Goal: Information Seeking & Learning: Learn about a topic

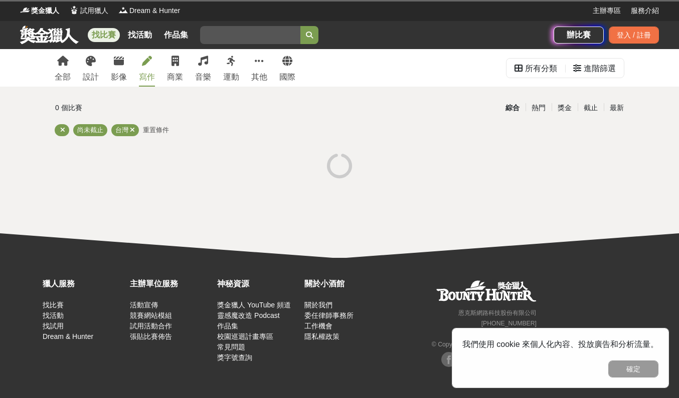
click at [142, 75] on div "寫作" at bounding box center [147, 77] width 16 height 12
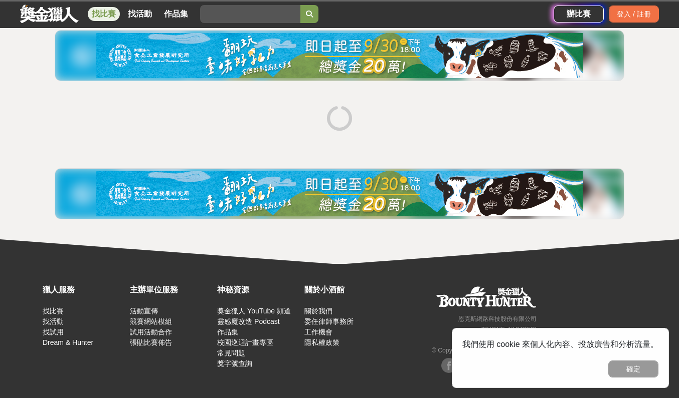
scroll to position [124, 0]
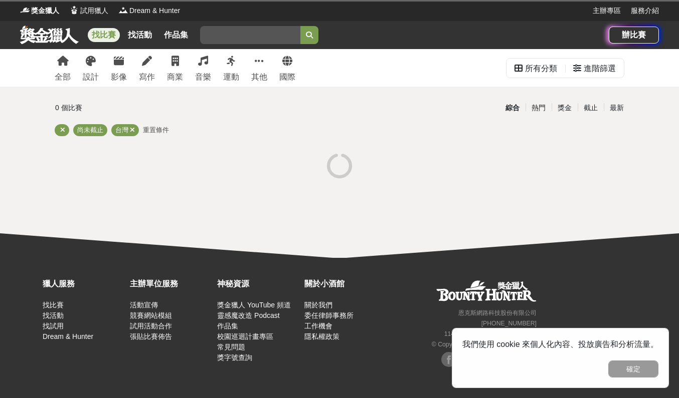
click at [103, 31] on link "找比賽" at bounding box center [104, 35] width 32 height 14
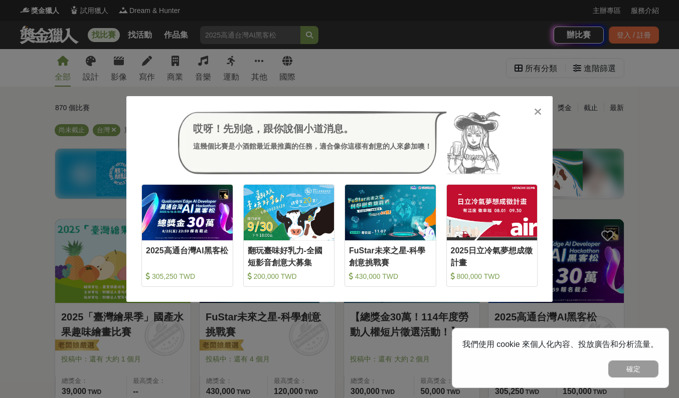
click at [531, 114] on div "哎呀！先別急，跟你說個小道消息。 這幾個比賽是小酒館最近最推薦的任務，適合像你這樣有創意的人來參加噢！" at bounding box center [339, 142] width 396 height 63
click at [536, 112] on icon at bounding box center [538, 112] width 8 height 10
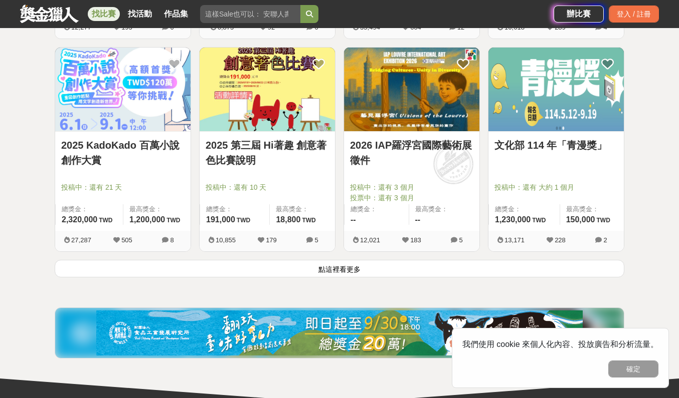
scroll to position [1253, 0]
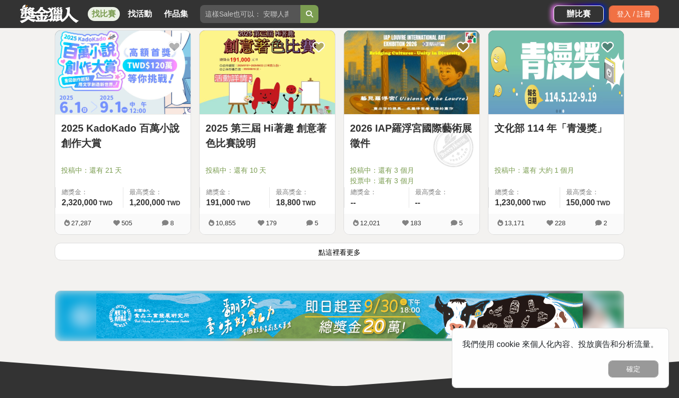
click at [548, 125] on link "文化部 114 年「青漫獎」" at bounding box center [555, 128] width 123 height 15
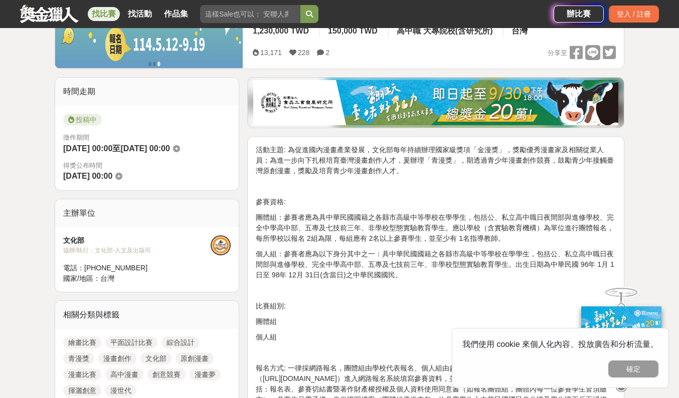
scroll to position [351, 0]
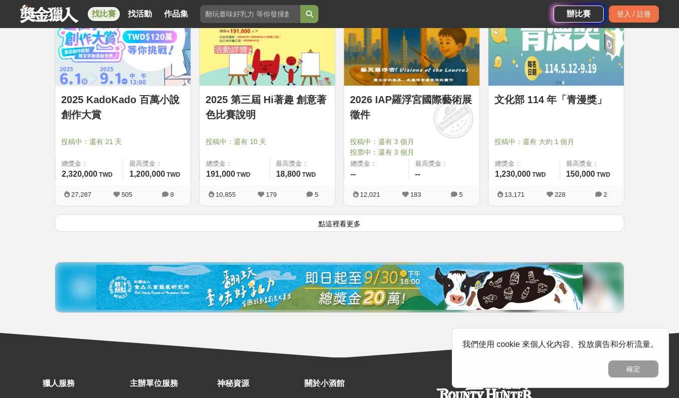
scroll to position [1281, 0]
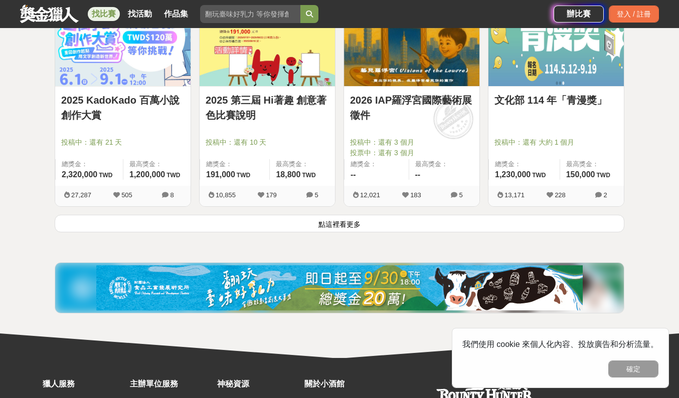
click at [103, 137] on span "投稿中：還有 21 天" at bounding box center [122, 142] width 123 height 11
click at [138, 134] on div "2025 KadoKado 百萬小說創作大賞 投稿中：還有 21 天 總獎金： 2,320,000 232 萬 TWD 最高獎金： 1,200,000 TWD" at bounding box center [122, 136] width 135 height 99
click at [342, 228] on button "點這裡看更多" at bounding box center [339, 224] width 569 height 18
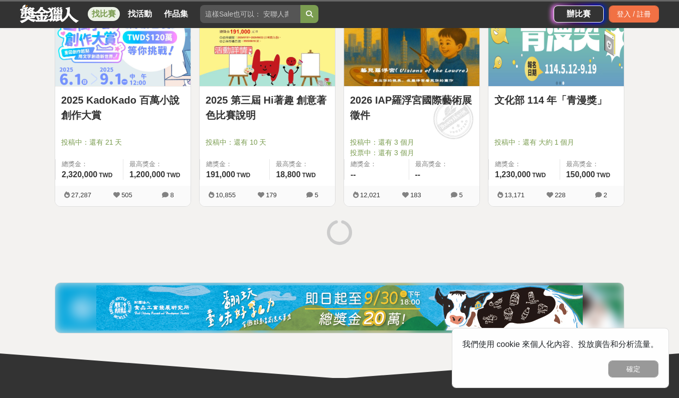
click at [83, 79] on img at bounding box center [122, 45] width 135 height 84
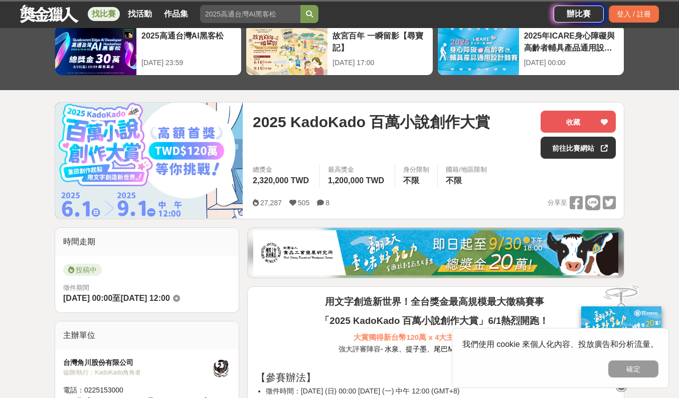
scroll to position [50, 0]
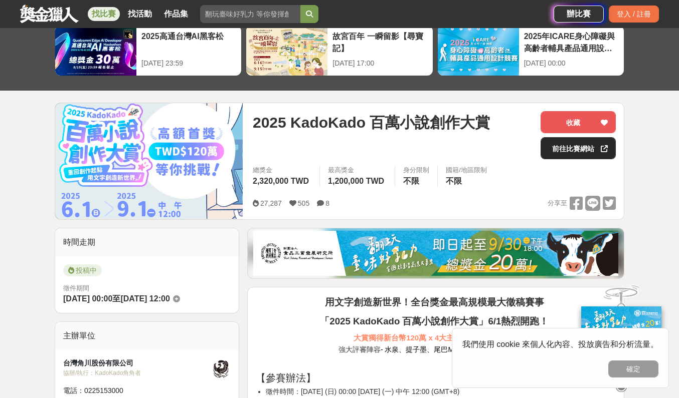
click at [597, 149] on link "前往比賽網站" at bounding box center [577, 148] width 75 height 22
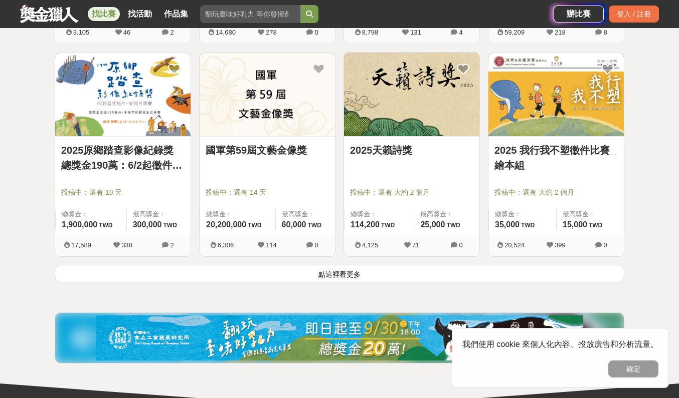
scroll to position [2658, 0]
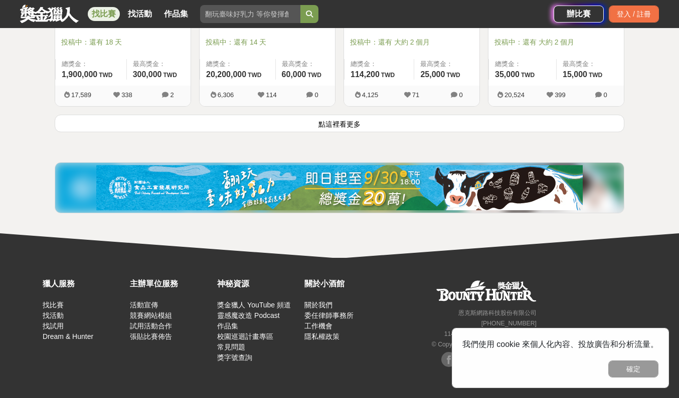
click at [341, 125] on button "點這裡看更多" at bounding box center [339, 124] width 569 height 18
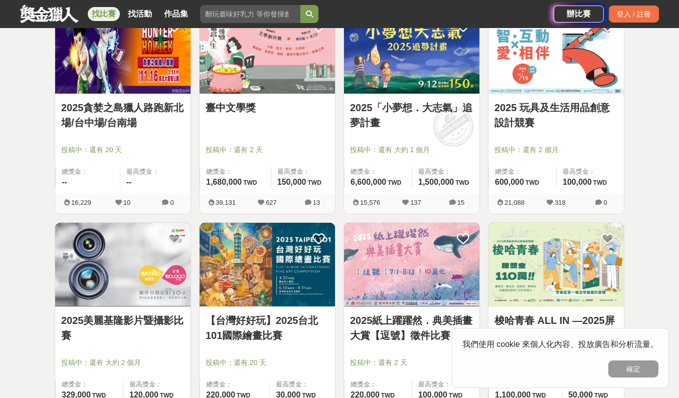
scroll to position [702, 0]
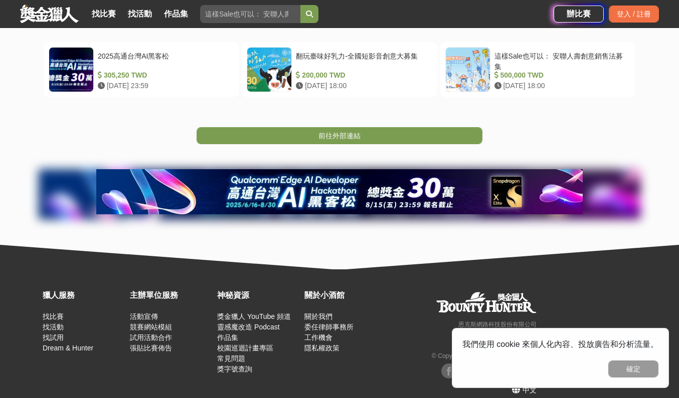
scroll to position [227, 0]
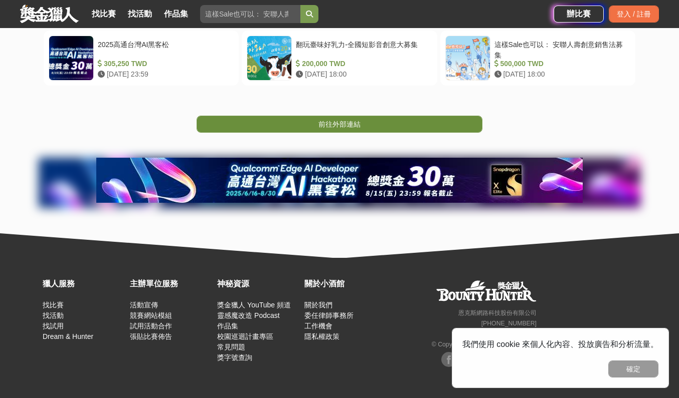
click at [353, 125] on span "前往外部連結" at bounding box center [339, 124] width 42 height 8
